Goal: Transaction & Acquisition: Register for event/course

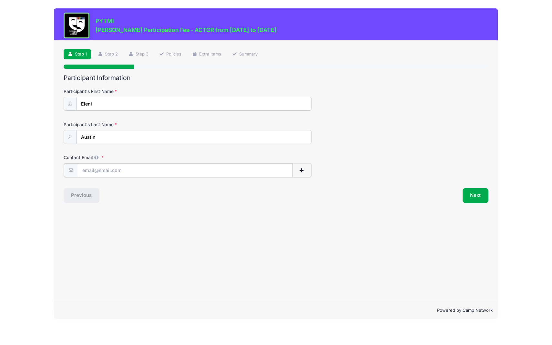
type input "[EMAIL_ADDRESS][DOMAIN_NAME]"
click at [485, 196] on button "Next" at bounding box center [476, 195] width 26 height 15
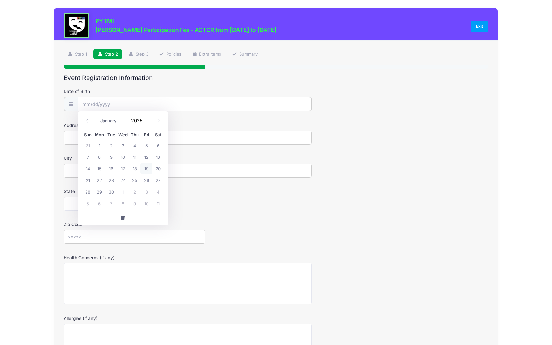
click at [265, 100] on input "Date of Birth" at bounding box center [195, 104] width 234 height 14
click at [187, 110] on input "Date of Birth" at bounding box center [195, 104] width 234 height 14
click at [190, 100] on input "Date of Birth" at bounding box center [195, 104] width 234 height 14
click at [143, 130] on div "Sun Mon Tue Wed Thu Fri Sat" at bounding box center [123, 134] width 82 height 9
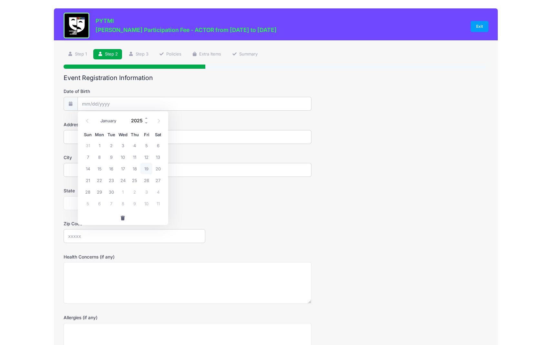
click at [143, 124] on input "2025" at bounding box center [138, 121] width 21 height 10
click at [147, 118] on span at bounding box center [146, 118] width 5 height 5
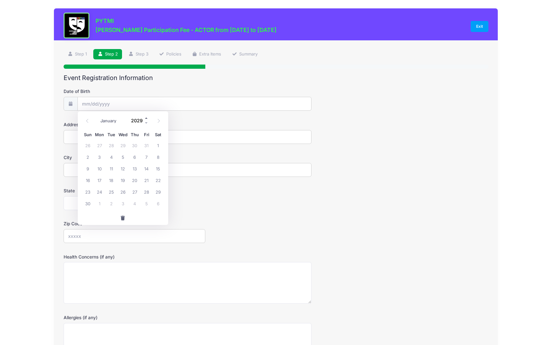
click at [147, 118] on span at bounding box center [146, 118] width 5 height 5
click at [147, 123] on span at bounding box center [146, 122] width 5 height 5
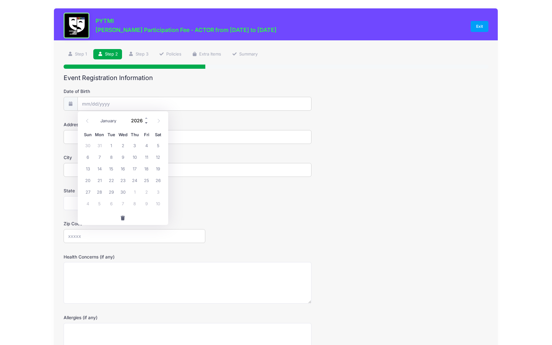
click at [147, 123] on span at bounding box center [146, 122] width 5 height 5
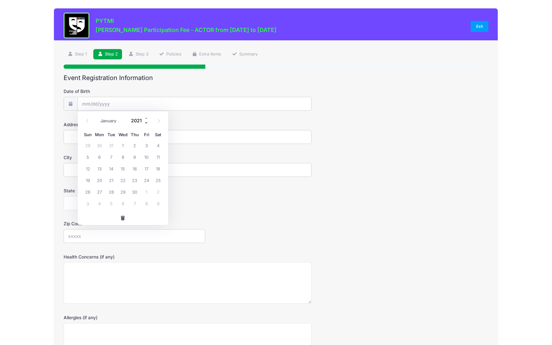
click at [147, 123] on span at bounding box center [146, 122] width 5 height 5
click at [147, 118] on span at bounding box center [146, 118] width 5 height 5
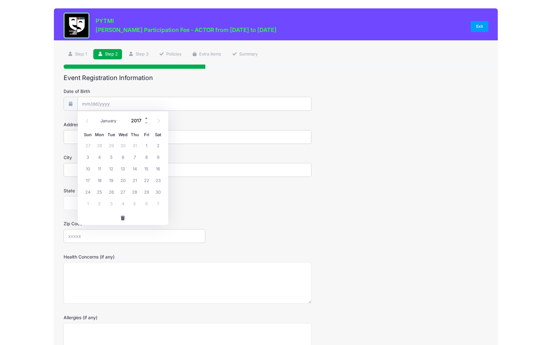
type input "2018"
click at [138, 119] on input "2018" at bounding box center [138, 121] width 21 height 10
select select "5"
click at [87, 159] on span "3" at bounding box center [88, 157] width 12 height 12
type input "[DATE]"
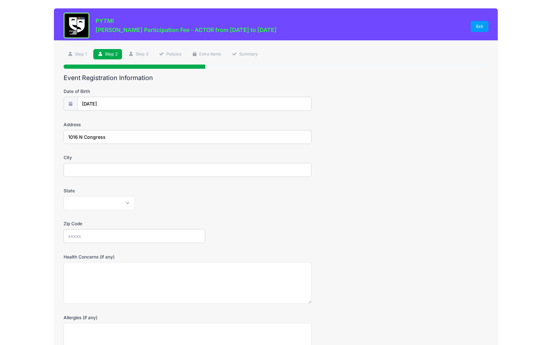
type input "1016 N Congress"
type input "Ypsilanti"
select select "MI"
type input "48197"
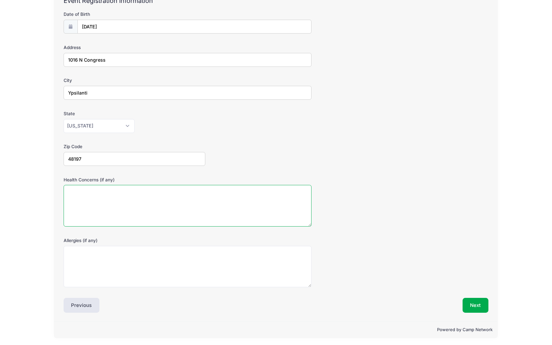
scroll to position [77, 0]
click at [483, 304] on button "Next" at bounding box center [476, 305] width 26 height 15
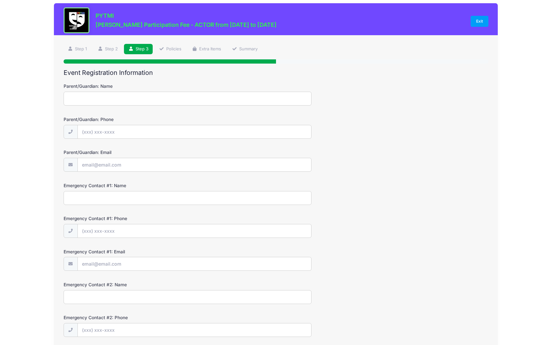
scroll to position [0, 0]
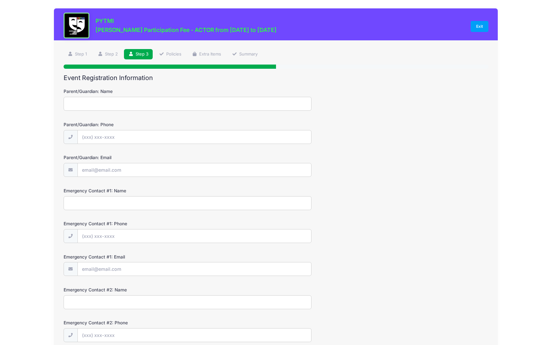
type input "M"
type input "[PERSON_NAME]"
type input "[PHONE_NUMBER]"
type input "[EMAIL_ADDRESS][DOMAIN_NAME]"
type input "l"
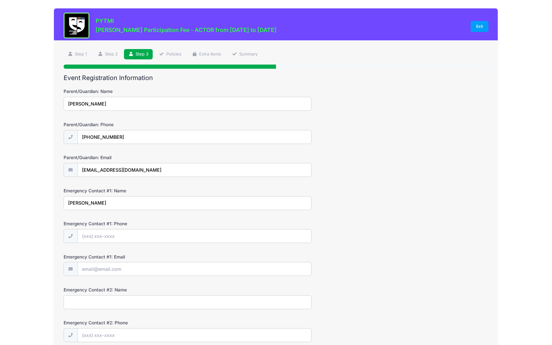
type input "[PERSON_NAME]"
click at [305, 238] on input "Emergency Contact #1: Phone" at bounding box center [195, 237] width 234 height 14
click at [305, 237] on input "Emergency Contact #1: Phone" at bounding box center [195, 237] width 234 height 14
type input "[PHONE_NUMBER]"
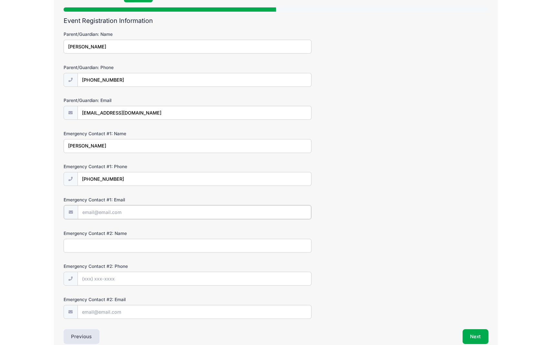
scroll to position [57, 0]
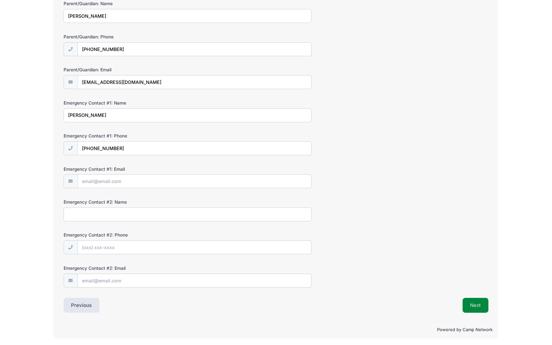
click at [472, 304] on button "Next" at bounding box center [476, 305] width 26 height 15
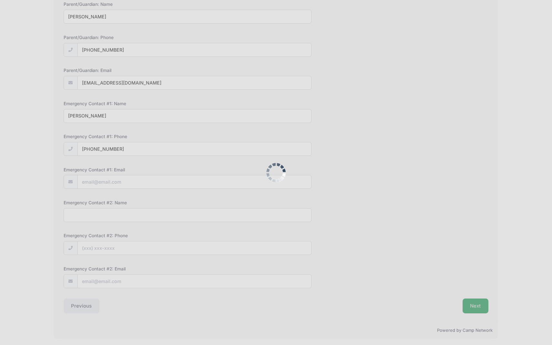
scroll to position [0, 0]
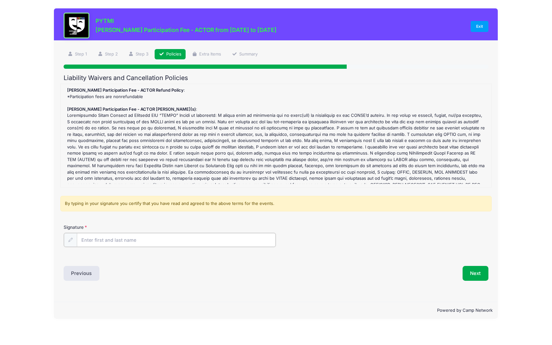
click at [189, 237] on input "Signature" at bounding box center [176, 240] width 199 height 14
type input "[PERSON_NAME]"
click at [485, 268] on button "Next" at bounding box center [476, 272] width 26 height 15
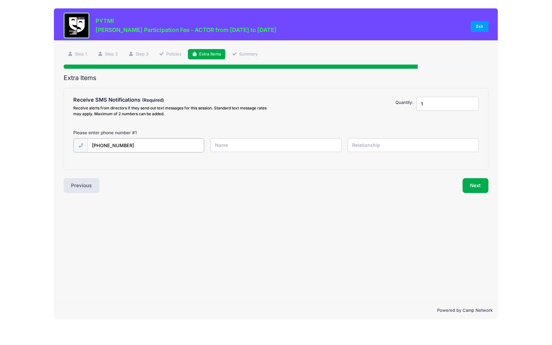
type input "[PHONE_NUMBER]"
type input "[PERSON_NAME]"
type input "mom"
click at [488, 185] on button "Next" at bounding box center [476, 185] width 26 height 15
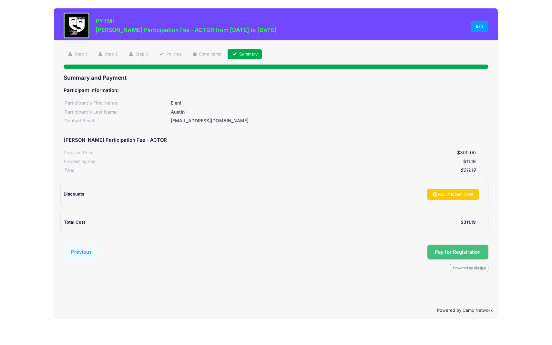
click at [447, 254] on button "Pay for Registration" at bounding box center [458, 252] width 61 height 15
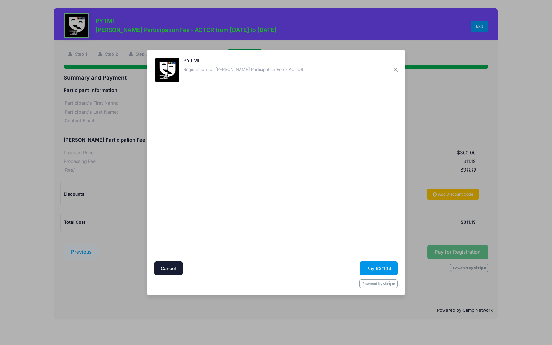
click at [373, 271] on button "Pay $311.19" at bounding box center [379, 269] width 38 height 14
